Goal: Information Seeking & Learning: Check status

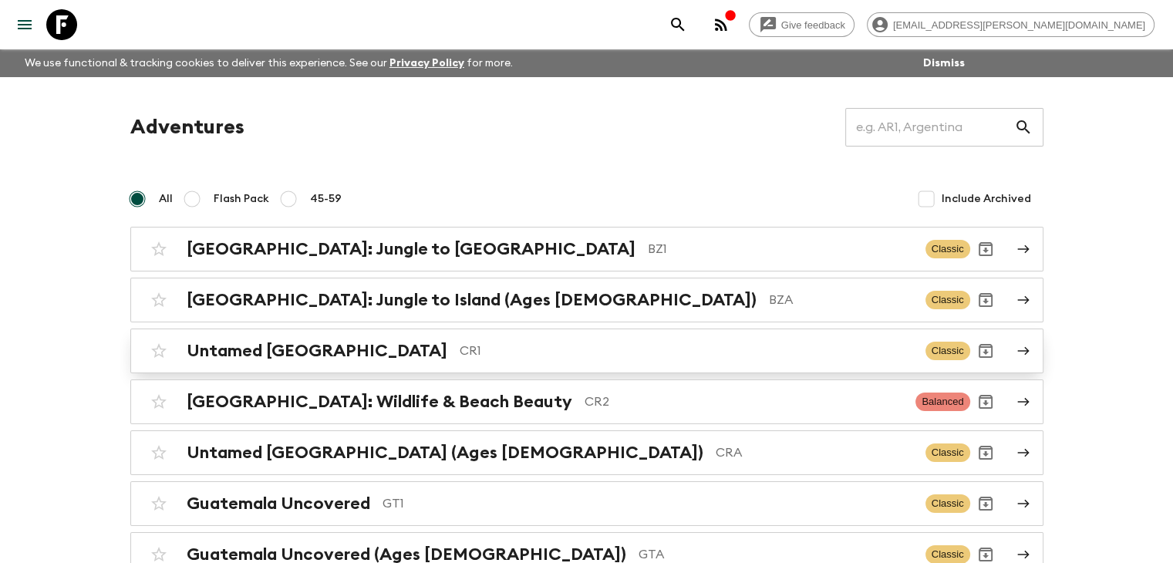
click at [334, 348] on h2 "Untamed [GEOGRAPHIC_DATA]" at bounding box center [317, 351] width 261 height 20
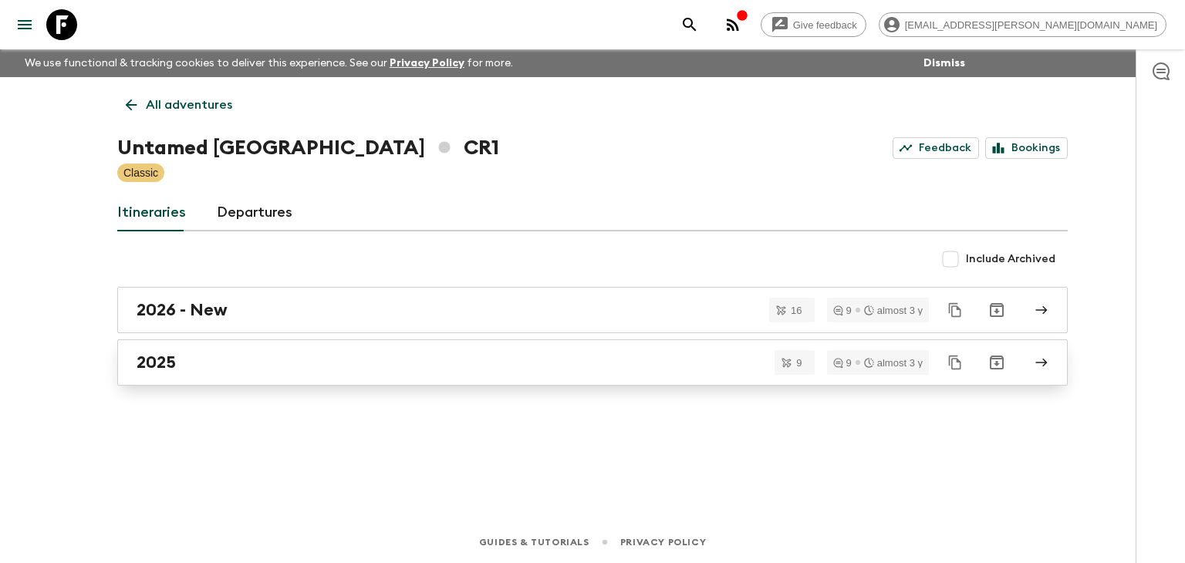
click at [210, 371] on div "2025" at bounding box center [578, 363] width 883 height 20
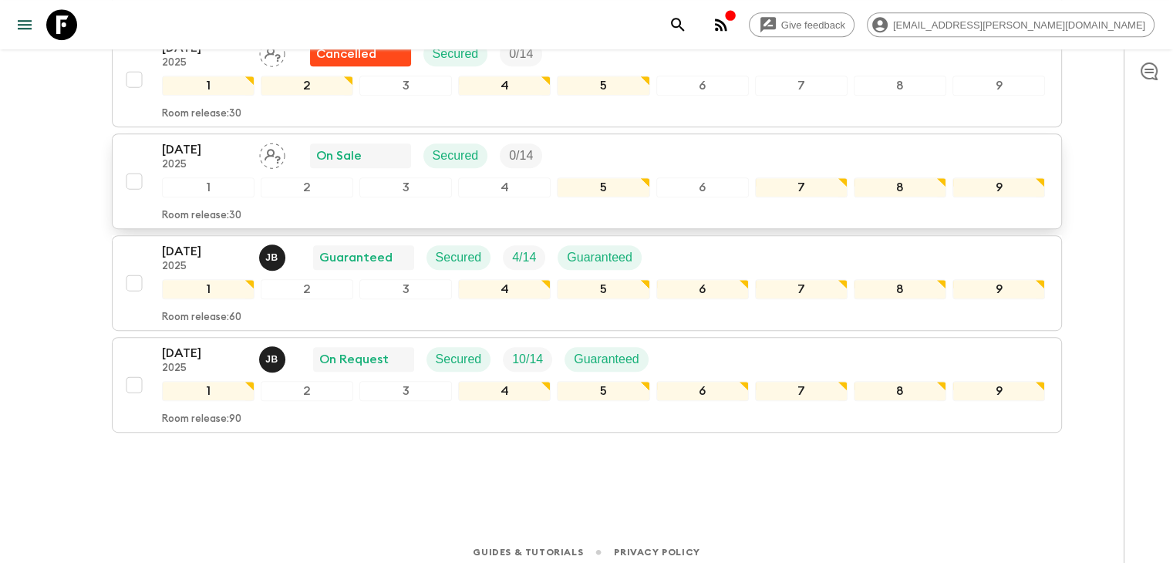
scroll to position [811, 0]
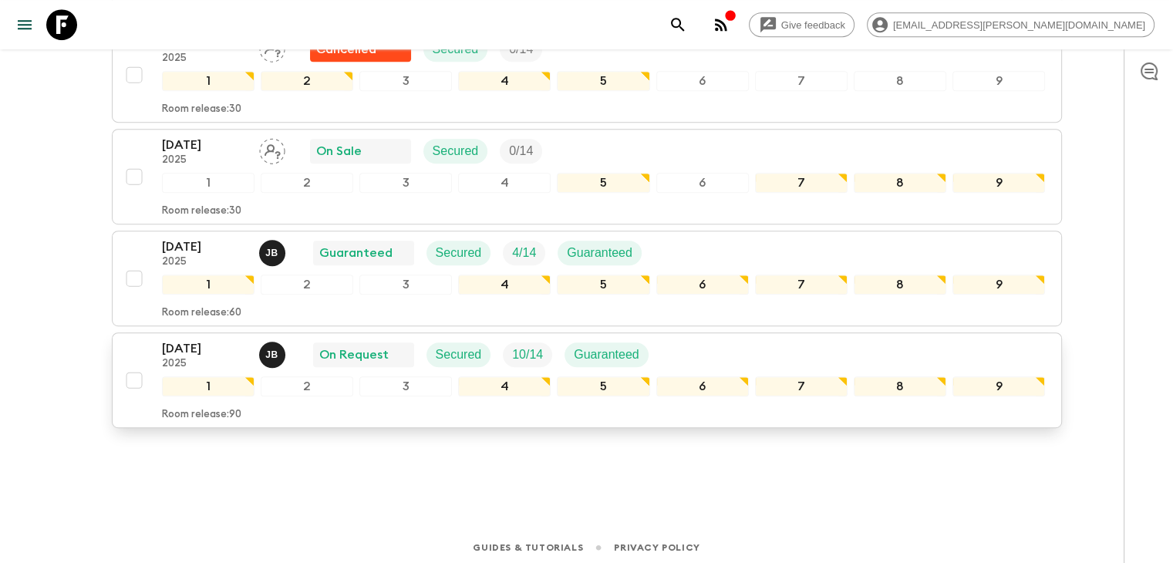
click at [199, 344] on p "[DATE]" at bounding box center [204, 348] width 85 height 19
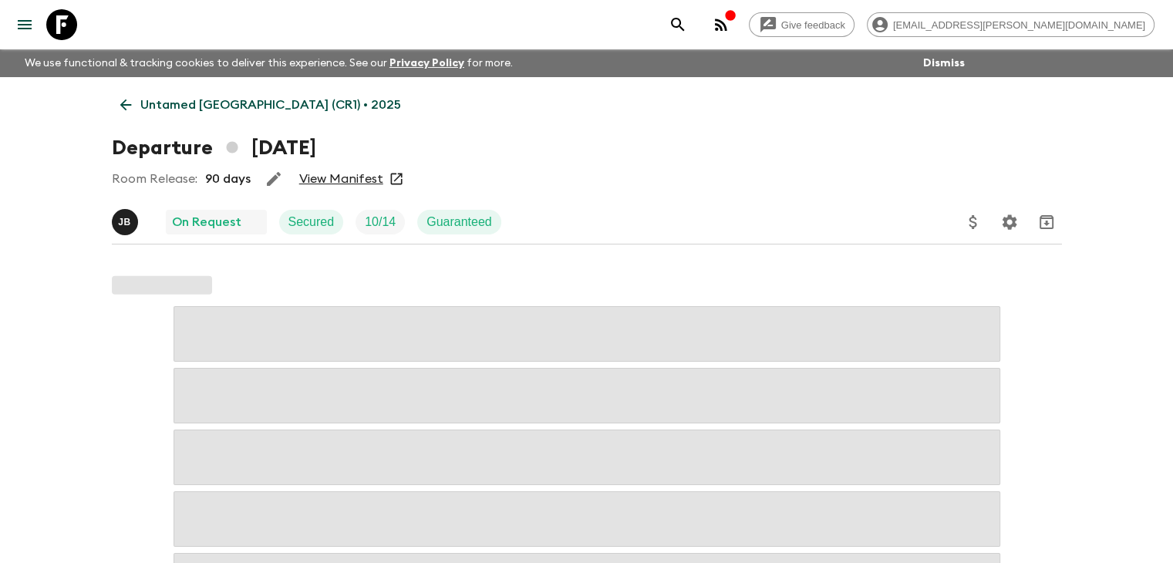
click at [358, 181] on link "View Manifest" at bounding box center [341, 178] width 84 height 15
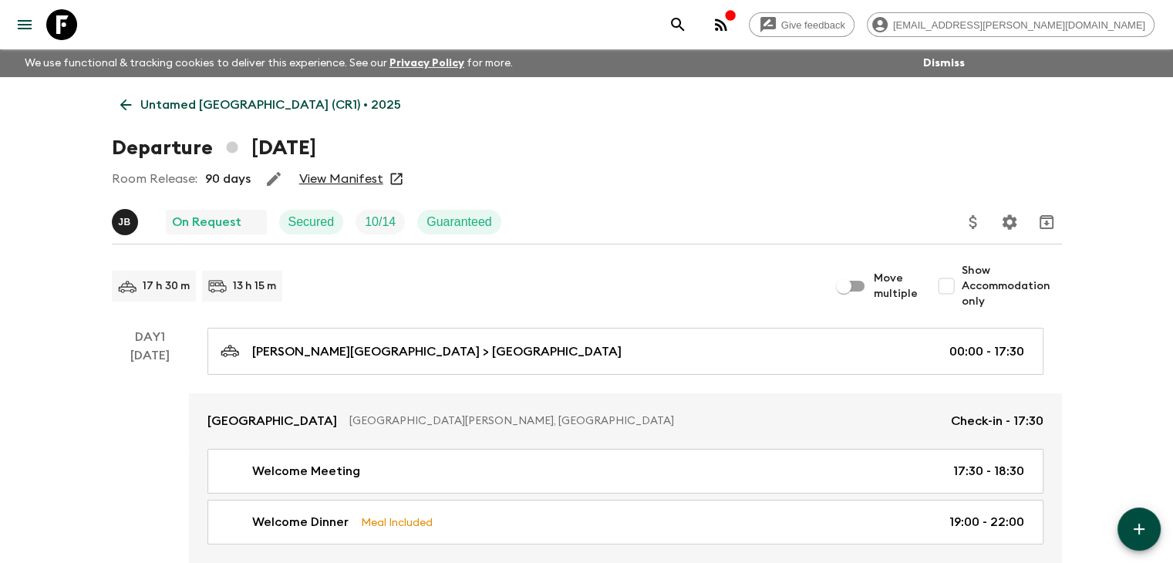
click at [955, 289] on input "Show Accommodation only" at bounding box center [946, 286] width 31 height 31
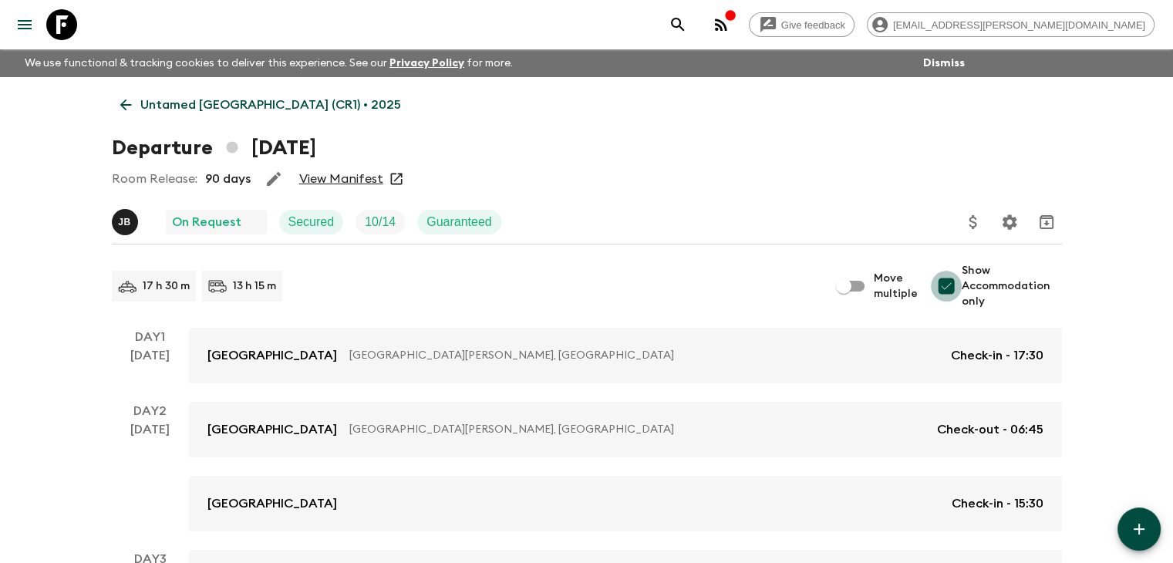
click at [956, 285] on input "Show Accommodation only" at bounding box center [946, 286] width 31 height 31
checkbox input "false"
